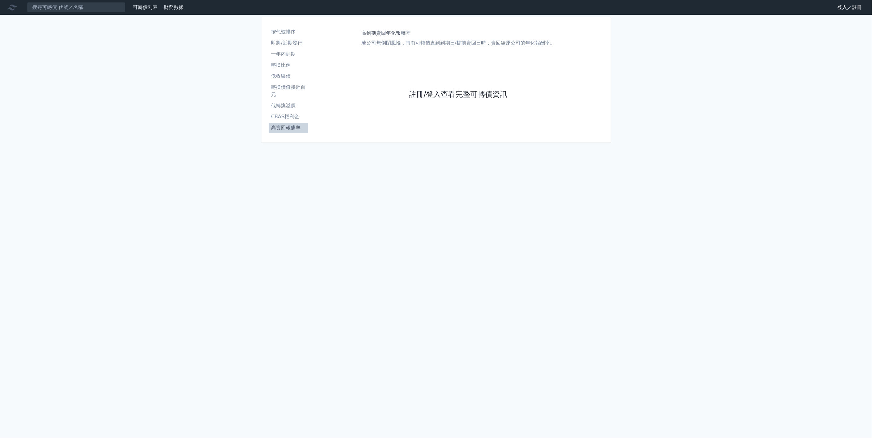
click at [453, 94] on link "註冊/登入查看完整可轉債資訊" at bounding box center [458, 95] width 98 height 10
click at [450, 53] on link "Google 登入／註冊" at bounding box center [436, 54] width 64 height 13
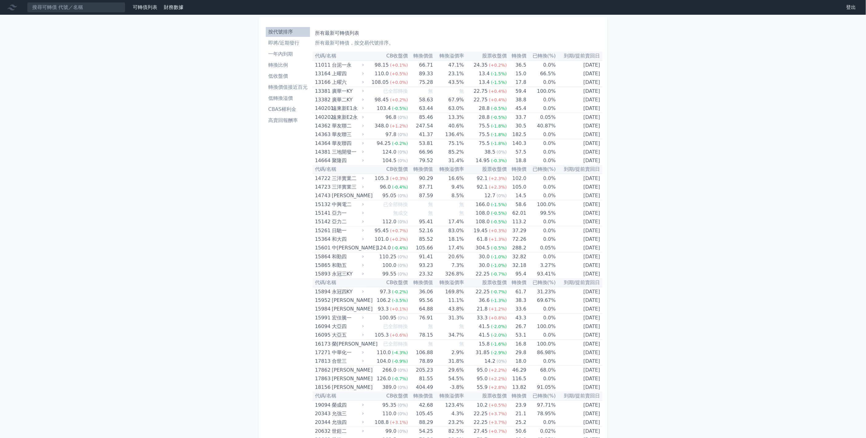
click at [290, 123] on li "高賣回報酬率" at bounding box center [288, 120] width 44 height 7
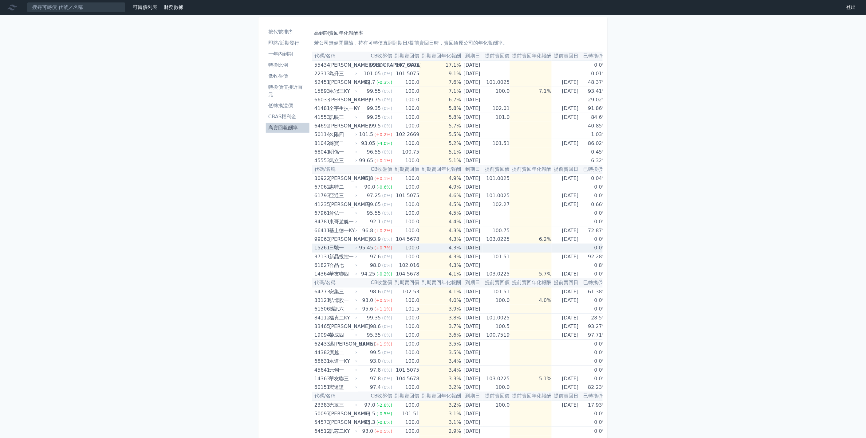
click at [339, 247] on div "日馳一" at bounding box center [342, 248] width 27 height 9
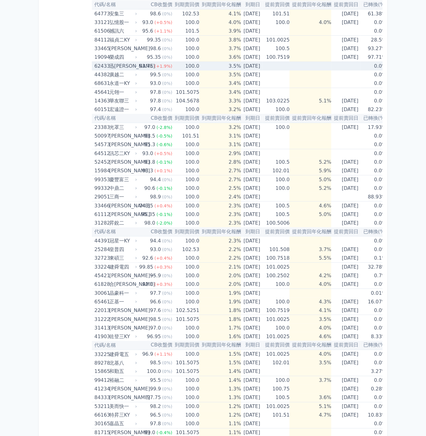
scroll to position [510, 0]
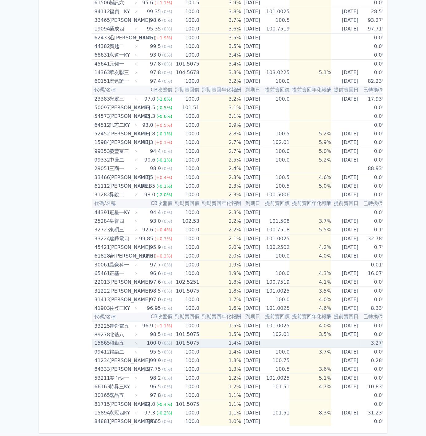
click at [121, 339] on div "和勤五" at bounding box center [122, 343] width 27 height 9
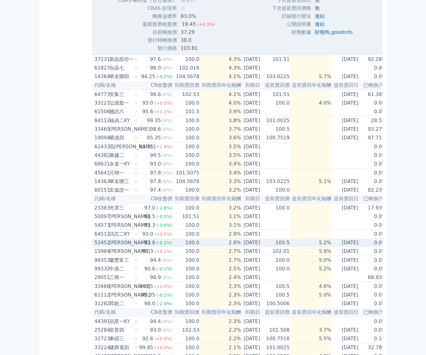
scroll to position [410, 0]
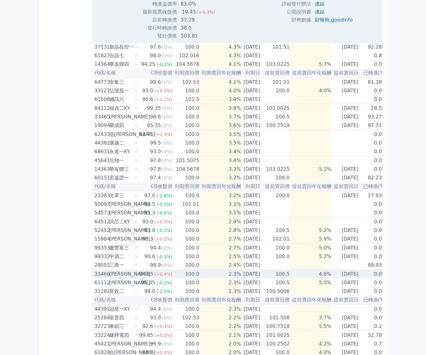
click at [122, 272] on div "[PERSON_NAME]" at bounding box center [122, 274] width 27 height 9
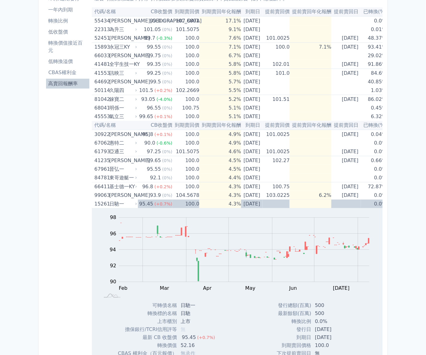
scroll to position [34, 0]
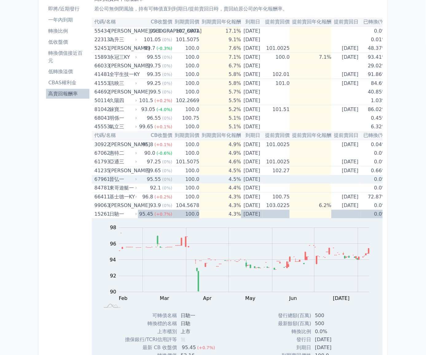
click at [167, 179] on span "(0%)" at bounding box center [167, 179] width 10 height 5
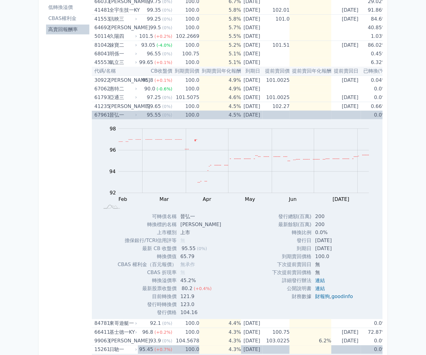
scroll to position [136, 0]
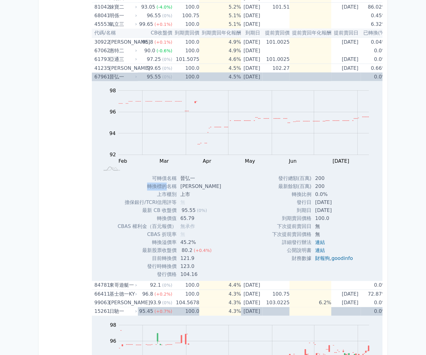
drag, startPoint x: 165, startPoint y: 186, endPoint x: 143, endPoint y: 187, distance: 21.5
click at [143, 187] on td "轉換標的名稱" at bounding box center [147, 187] width 59 height 8
copy td "轉換標的"
